Goal: Information Seeking & Learning: Learn about a topic

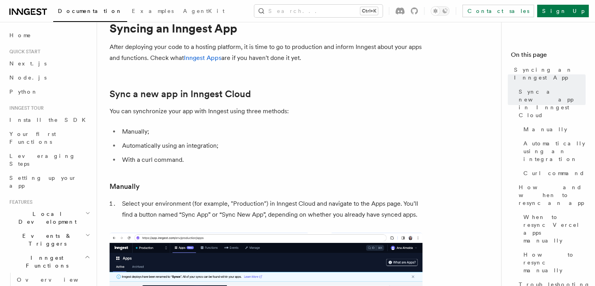
scroll to position [14, 0]
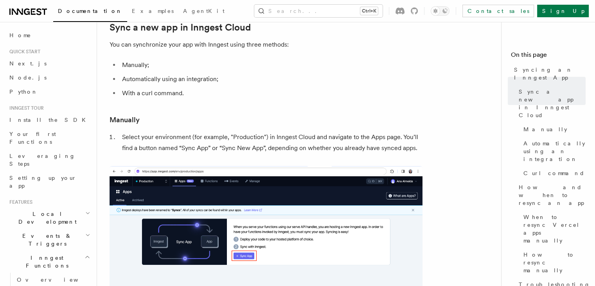
scroll to position [152, 0]
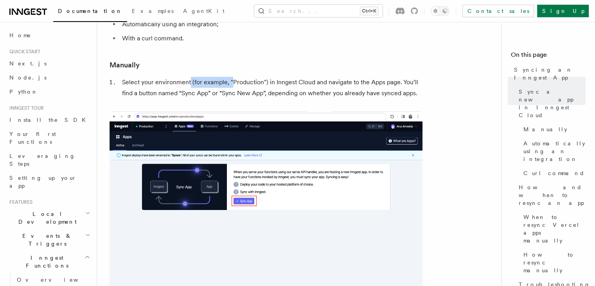
drag, startPoint x: 189, startPoint y: 84, endPoint x: 232, endPoint y: 83, distance: 43.0
click at [232, 83] on li "Select your environment (for example, "Production") in Inngest Cloud and naviga…" at bounding box center [271, 88] width 303 height 22
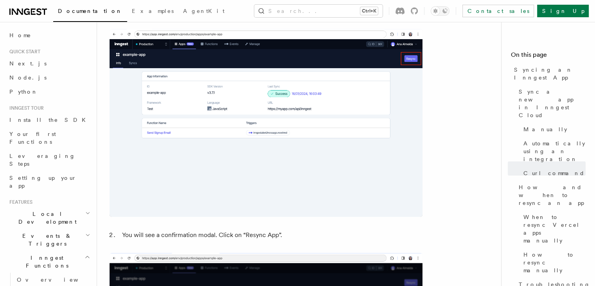
scroll to position [1682, 0]
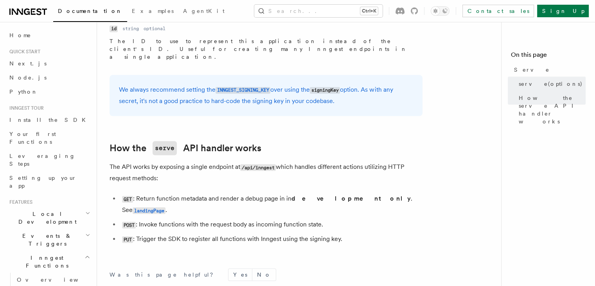
scroll to position [800, 0]
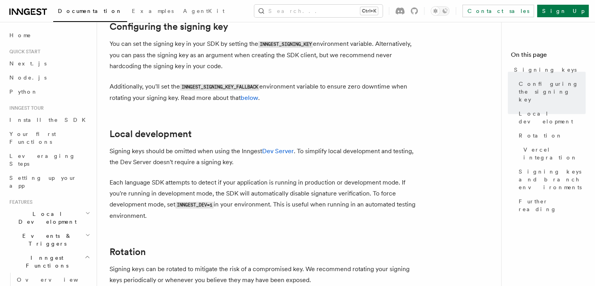
scroll to position [294, 0]
drag, startPoint x: 177, startPoint y: 194, endPoint x: 216, endPoint y: 192, distance: 38.8
click at [216, 192] on p "Each language SDK attempts to detect if your application is running in producti…" at bounding box center [266, 198] width 313 height 44
copy code "INNGEST_DEV=1"
drag, startPoint x: 133, startPoint y: 172, endPoint x: 166, endPoint y: 168, distance: 33.1
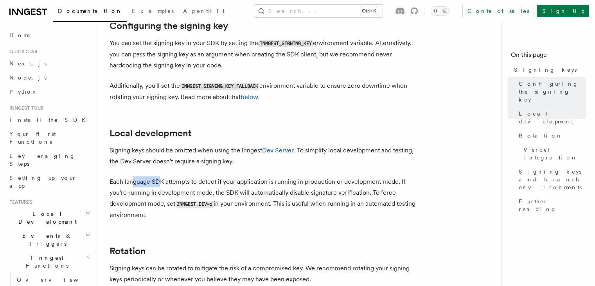
click at [166, 176] on p "Each language SDK attempts to detect if your application is running in producti…" at bounding box center [266, 198] width 313 height 44
drag, startPoint x: 178, startPoint y: 183, endPoint x: 195, endPoint y: 182, distance: 17.2
click at [195, 182] on p "Each language SDK attempts to detect if your application is running in producti…" at bounding box center [266, 198] width 313 height 44
click at [255, 184] on p "Each language SDK attempts to detect if your application is running in producti…" at bounding box center [266, 198] width 313 height 44
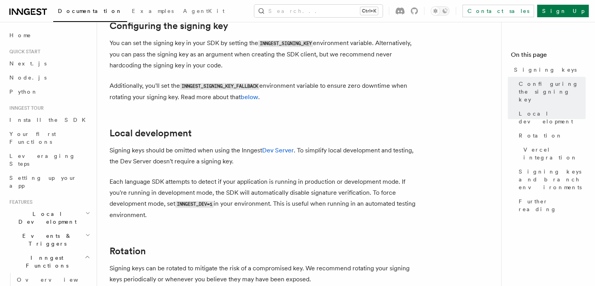
click at [329, 198] on p "Each language SDK attempts to detect if your application is running in producti…" at bounding box center [266, 198] width 313 height 44
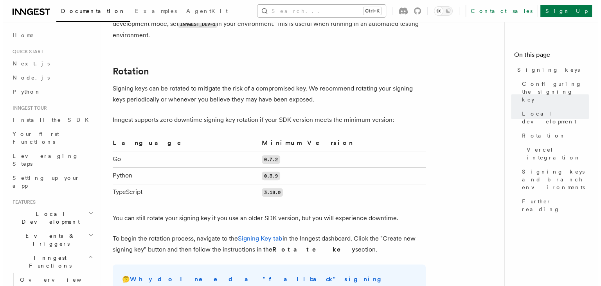
scroll to position [470, 0]
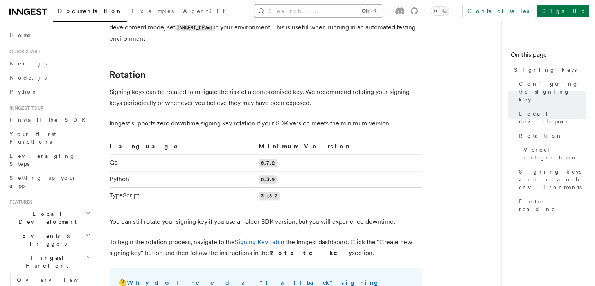
click at [338, 11] on button "Search... Ctrl+K" at bounding box center [318, 11] width 128 height 13
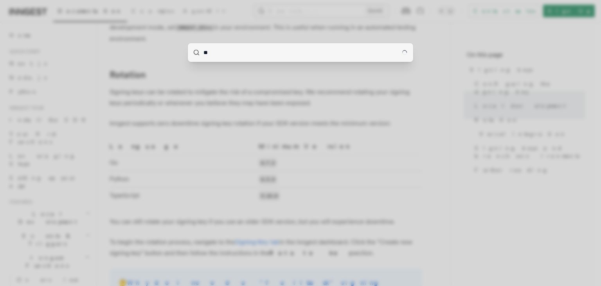
type input "*"
type input "******"
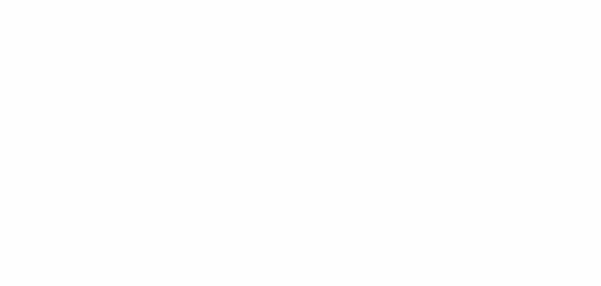
scroll to position [0, 0]
